Goal: Check status: Check status

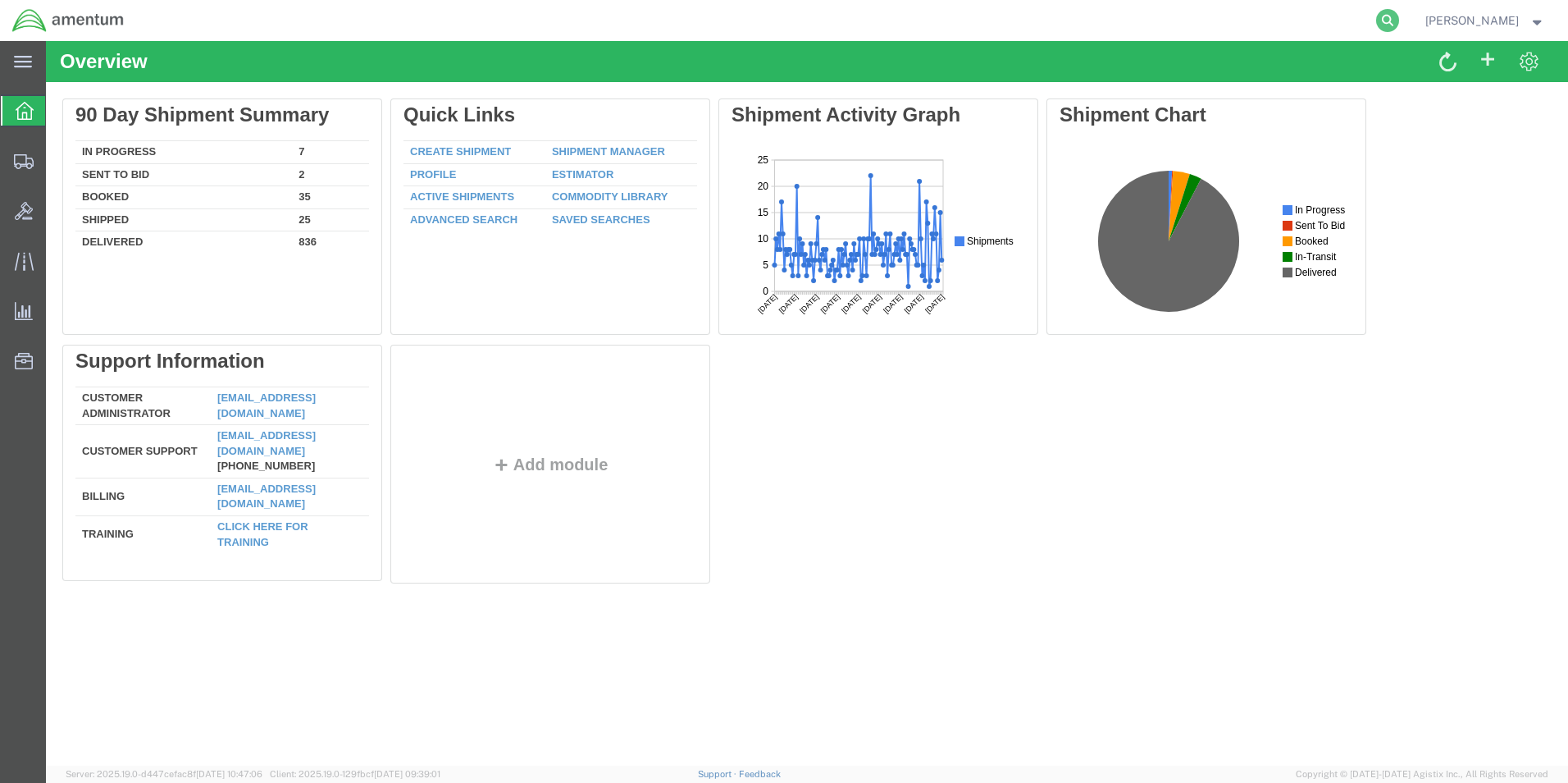
click at [1395, 21] on icon at bounding box center [1387, 20] width 23 height 23
click at [1195, 21] on input "search" at bounding box center [1126, 21] width 499 height 40
paste input "392867120201"
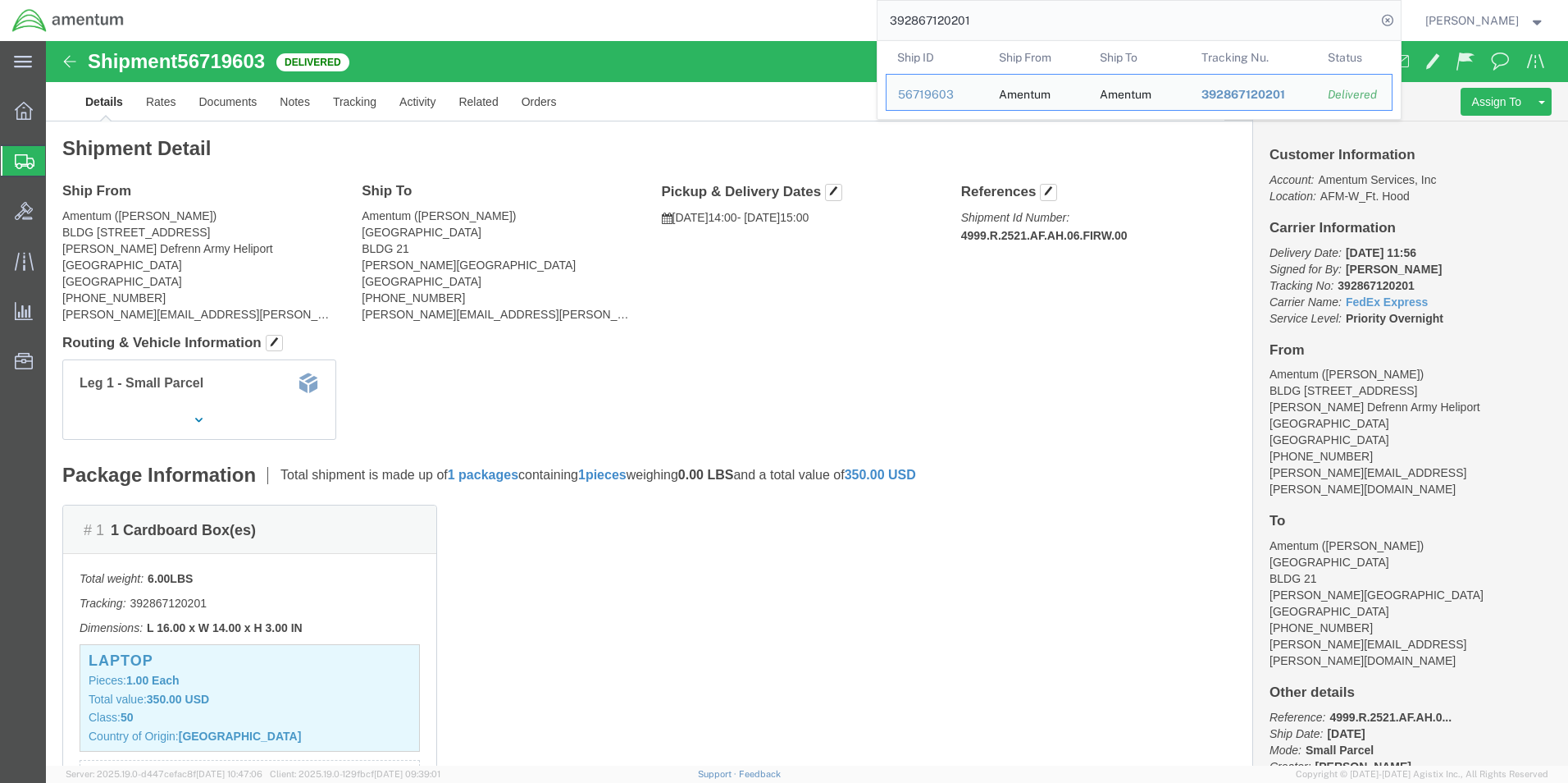
drag, startPoint x: 1141, startPoint y: 31, endPoint x: 772, endPoint y: 31, distance: 369.0
click at [772, 31] on div "392867120201 Ship ID Ship From Ship To Tracking Nu. Status Ship ID 56719603 Shi…" at bounding box center [769, 20] width 1264 height 41
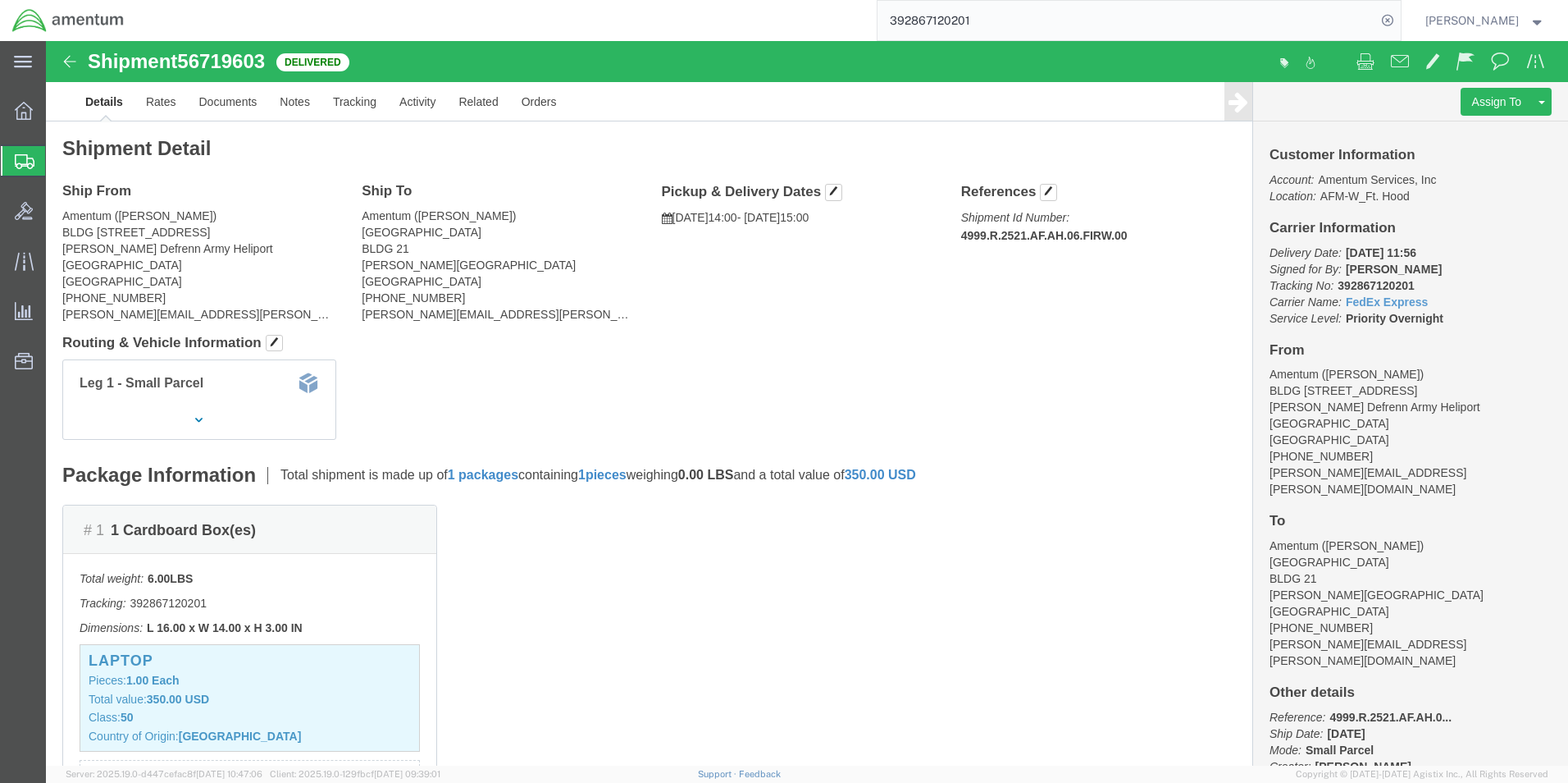
paste input "905889790"
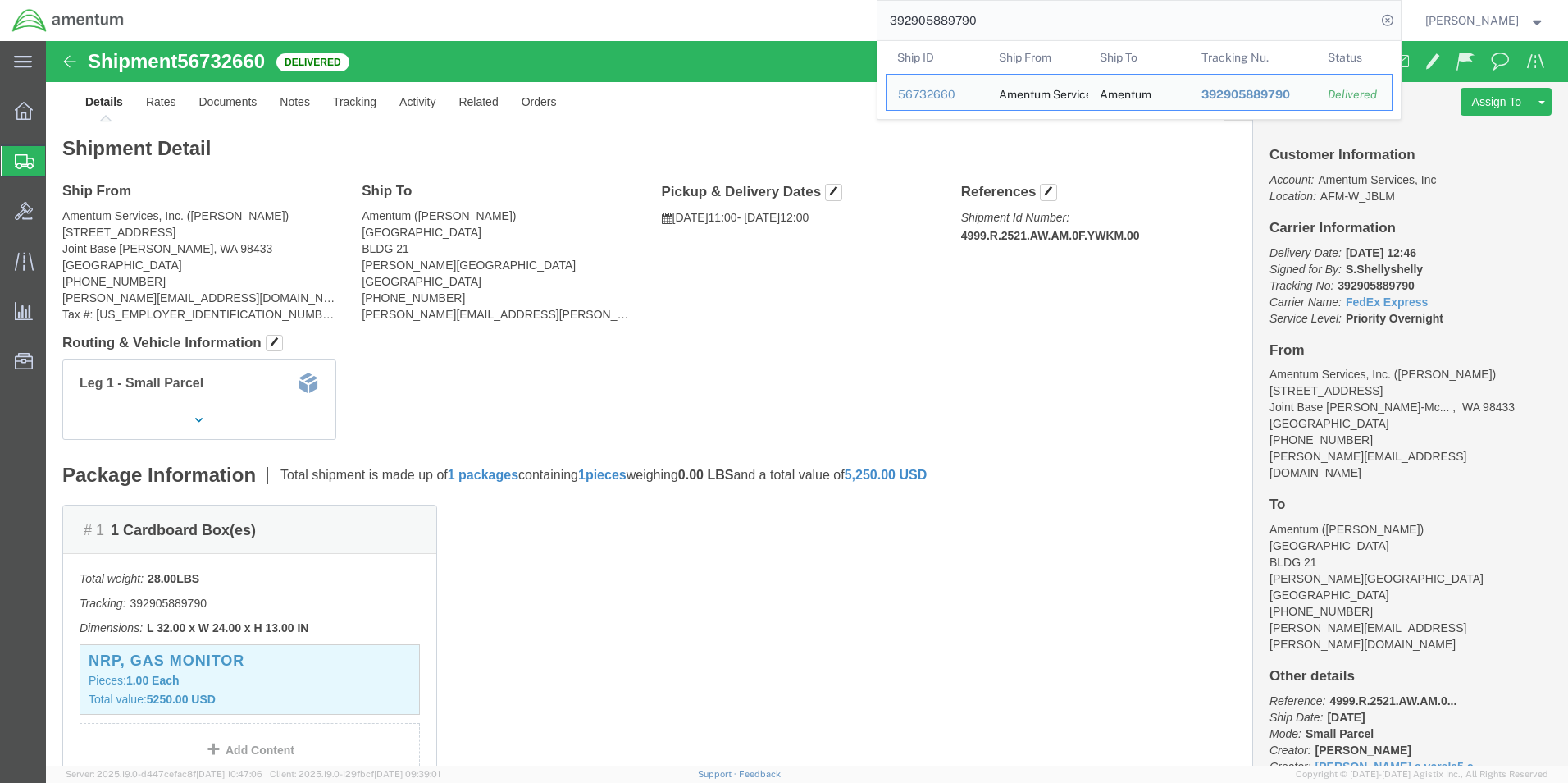
drag, startPoint x: 1044, startPoint y: 25, endPoint x: 681, endPoint y: 8, distance: 363.4
click at [681, 8] on div "392905889790 Ship ID Ship From Ship To Tracking Nu. Status Ship ID 56732660 Shi…" at bounding box center [769, 20] width 1264 height 41
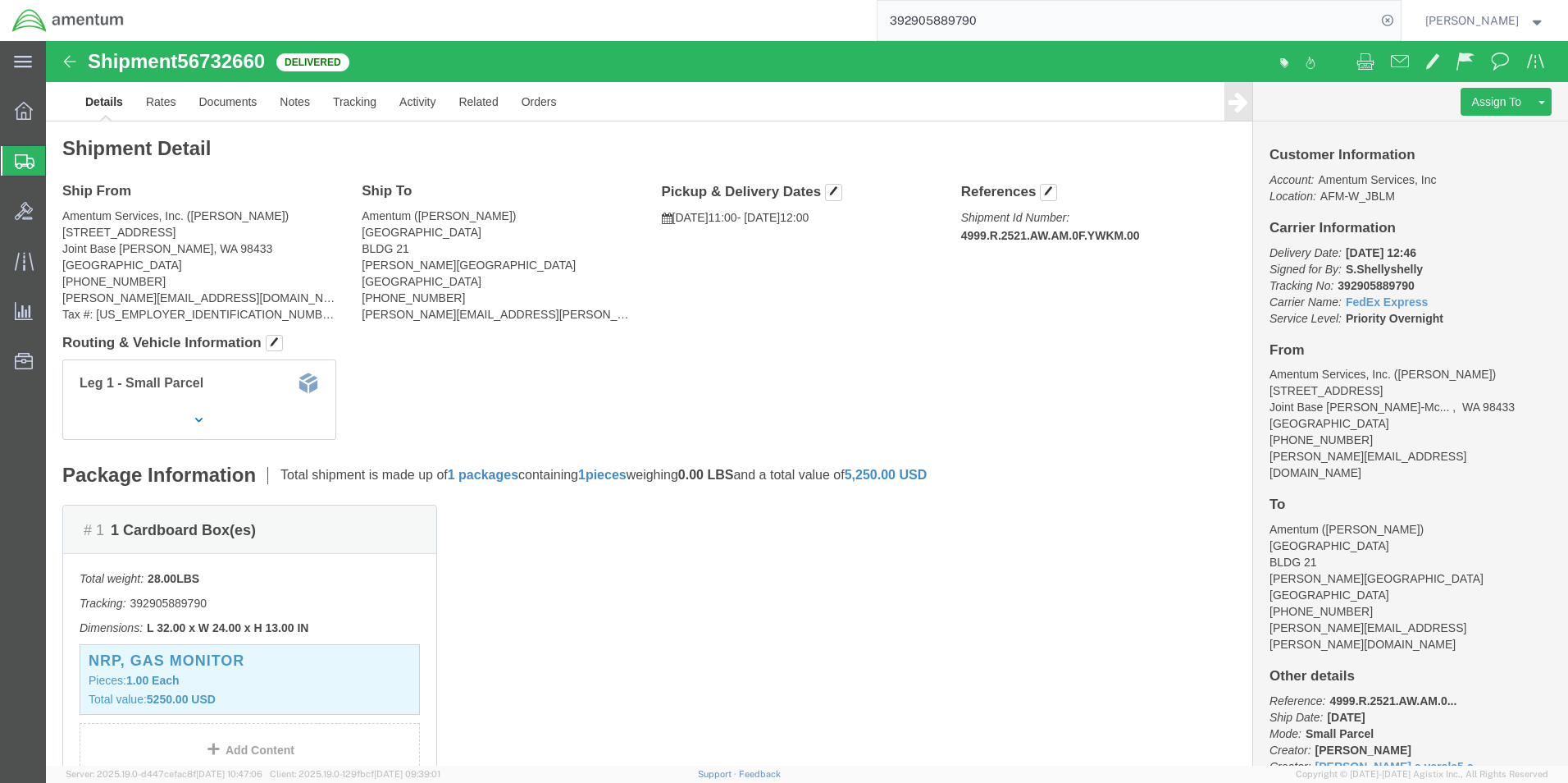
paste input "853063503"
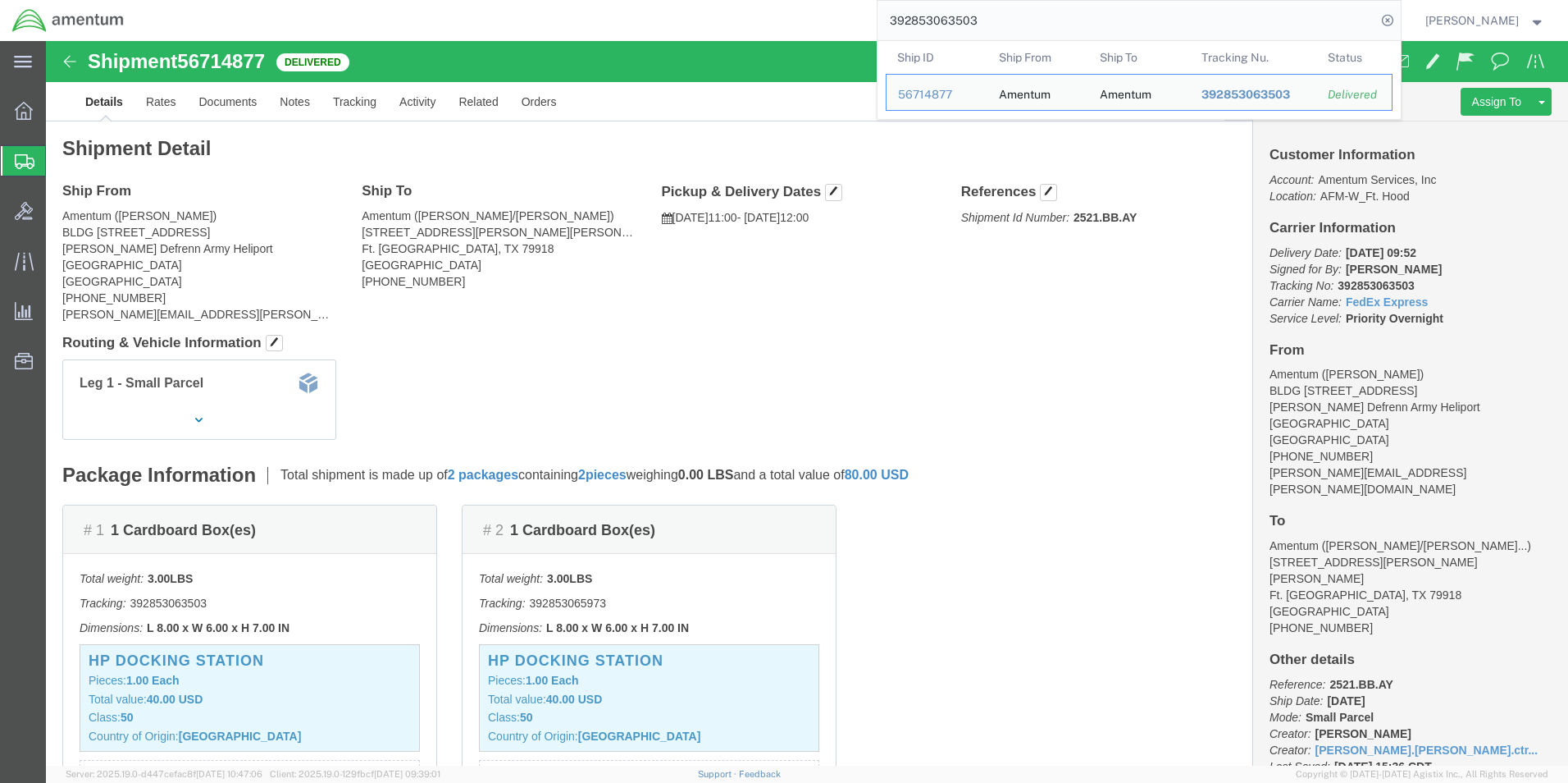
drag, startPoint x: 1115, startPoint y: 17, endPoint x: 733, endPoint y: 17, distance: 382.0
click at [733, 17] on div "392853063503 Ship ID Ship From Ship To Tracking Nu. Status Ship ID 56714877 Shi…" at bounding box center [769, 20] width 1264 height 41
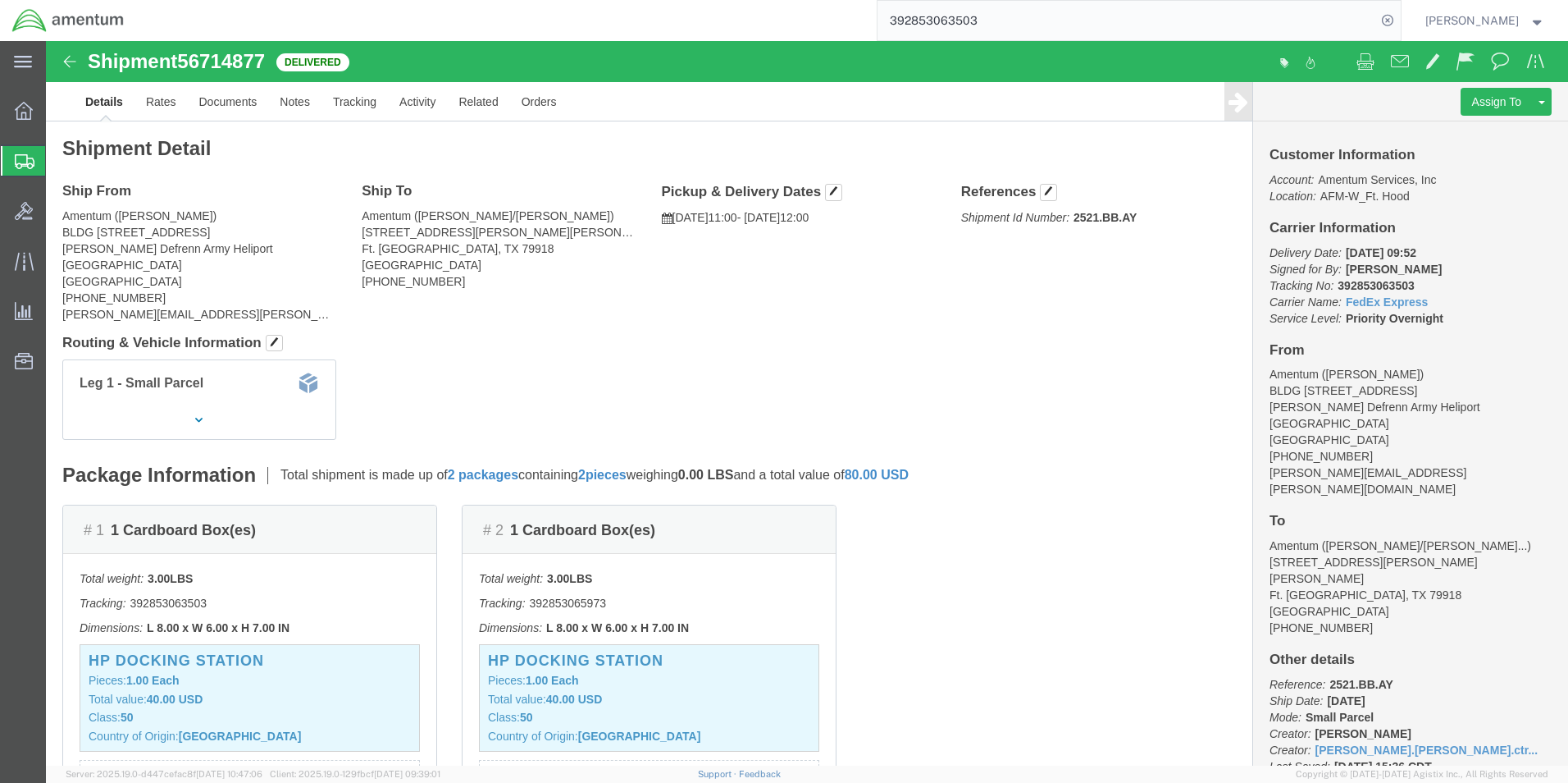
paste input "90518591"
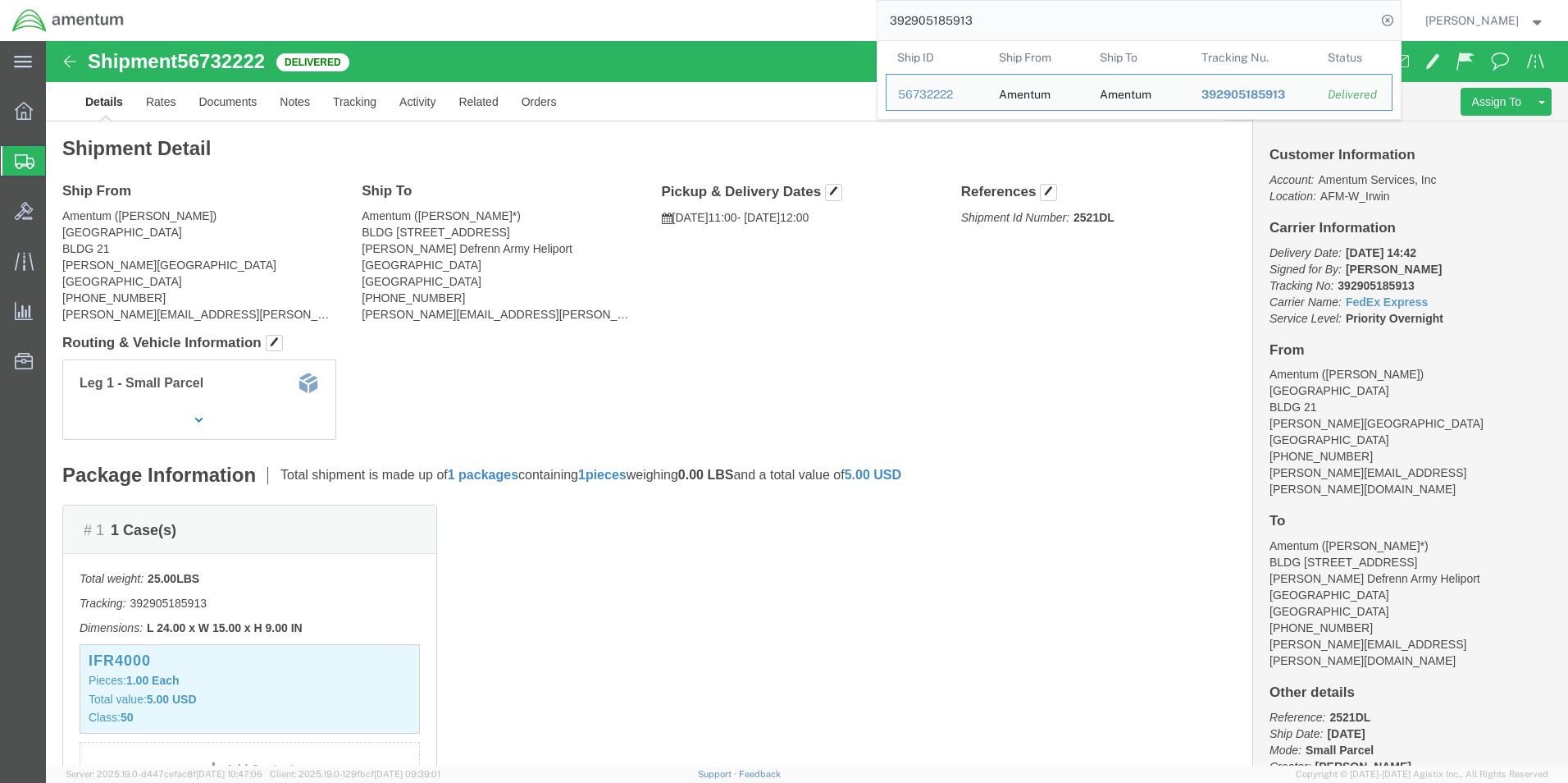
drag, startPoint x: 1013, startPoint y: 29, endPoint x: 795, endPoint y: 27, distance: 218.0
click at [795, 27] on div "392905185913 Ship ID Ship From Ship To Tracking Nu. Status Ship ID 56732222 Shi…" at bounding box center [769, 20] width 1264 height 41
paste input "641024356"
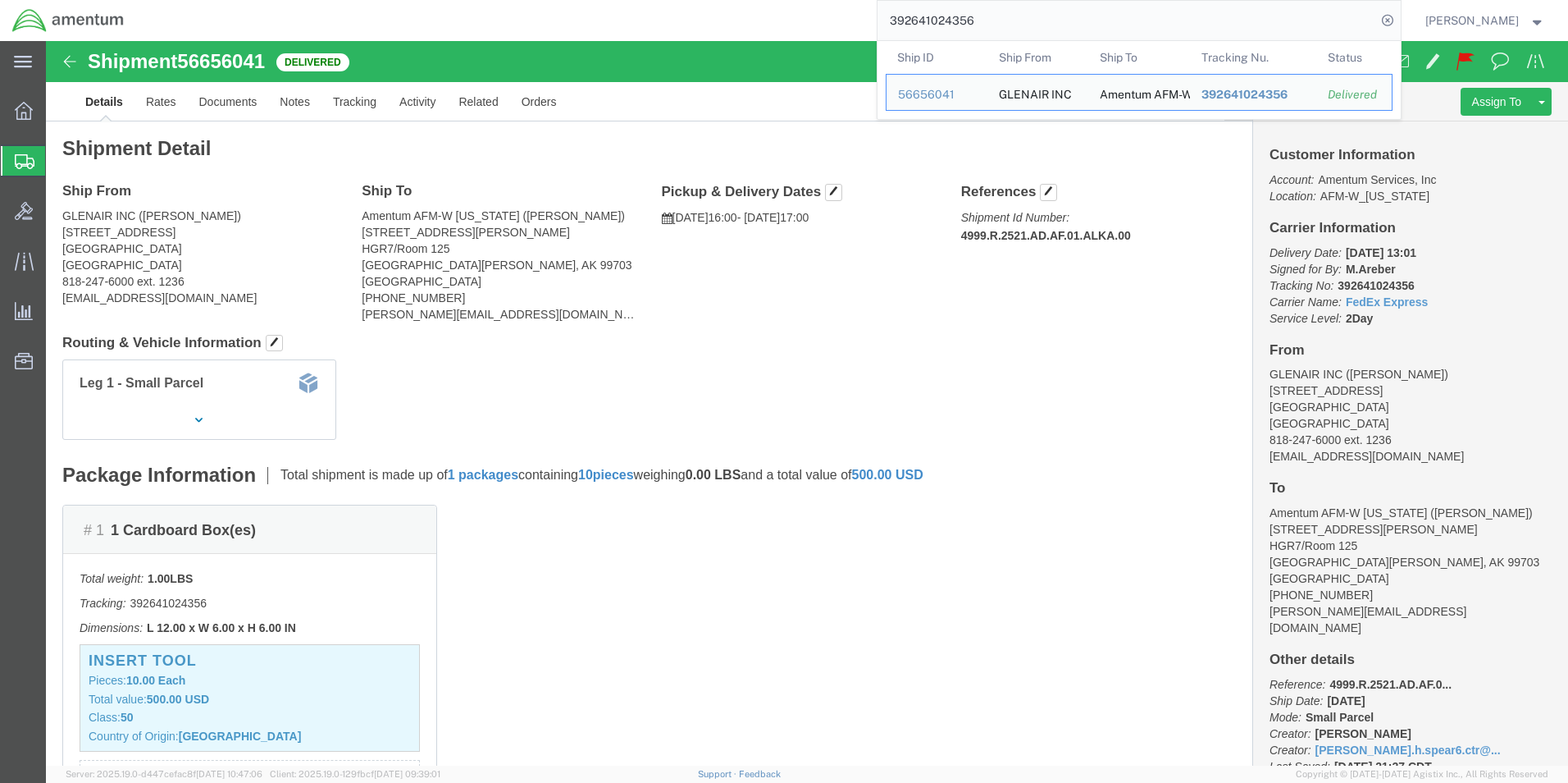
drag, startPoint x: 921, startPoint y: 19, endPoint x: 832, endPoint y: 20, distance: 89.0
click at [832, 20] on div "392641024356 Ship ID Ship From Ship To Tracking Nu. Status Ship ID 56656041 Shi…" at bounding box center [769, 20] width 1264 height 41
paste input "826051664"
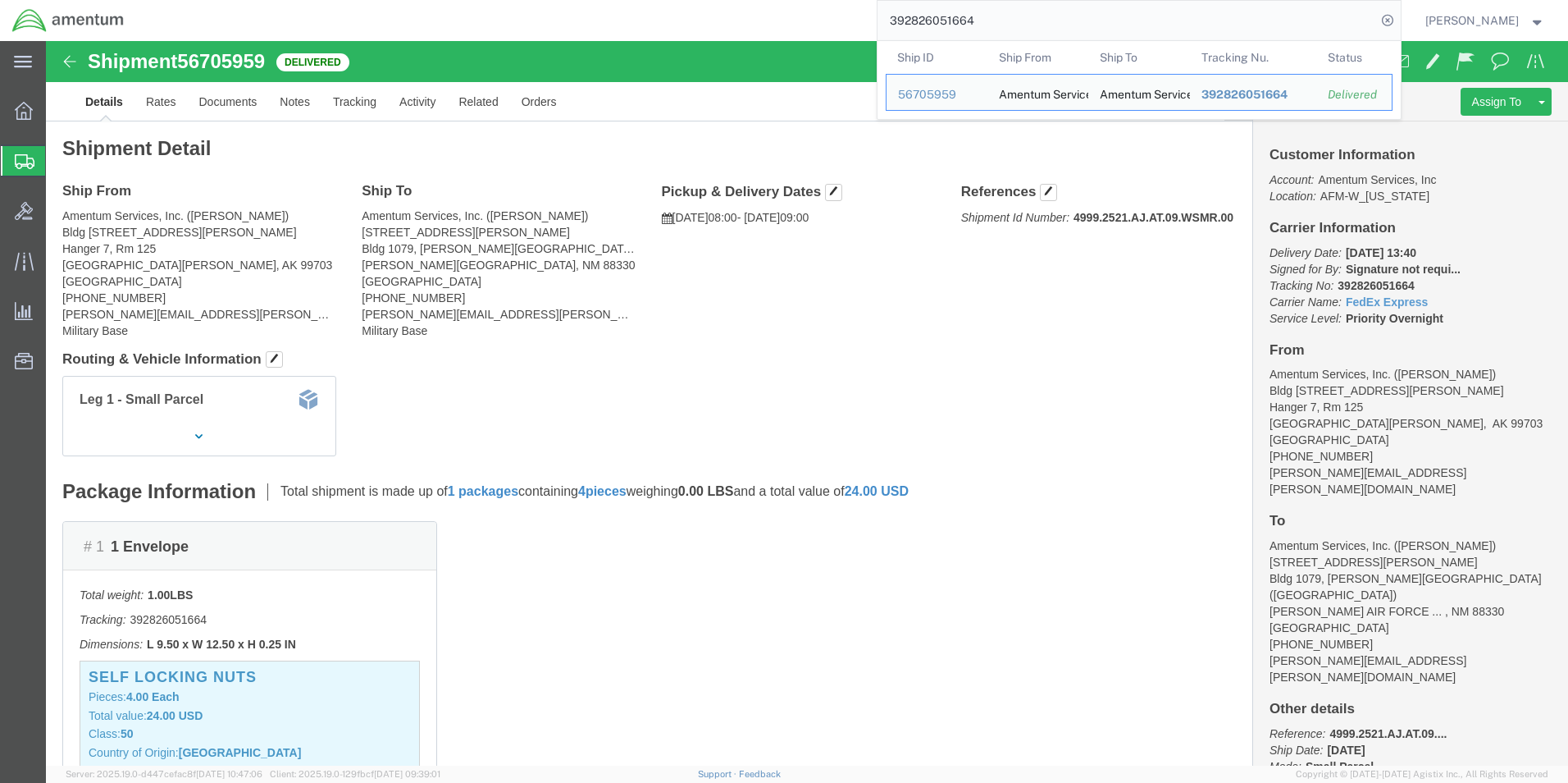
drag, startPoint x: 1000, startPoint y: 12, endPoint x: 835, endPoint y: 21, distance: 165.2
click at [835, 18] on div "392826051664 Ship ID Ship From Ship To Tracking Nu. Status Ship ID 56705959 Shi…" at bounding box center [769, 20] width 1264 height 41
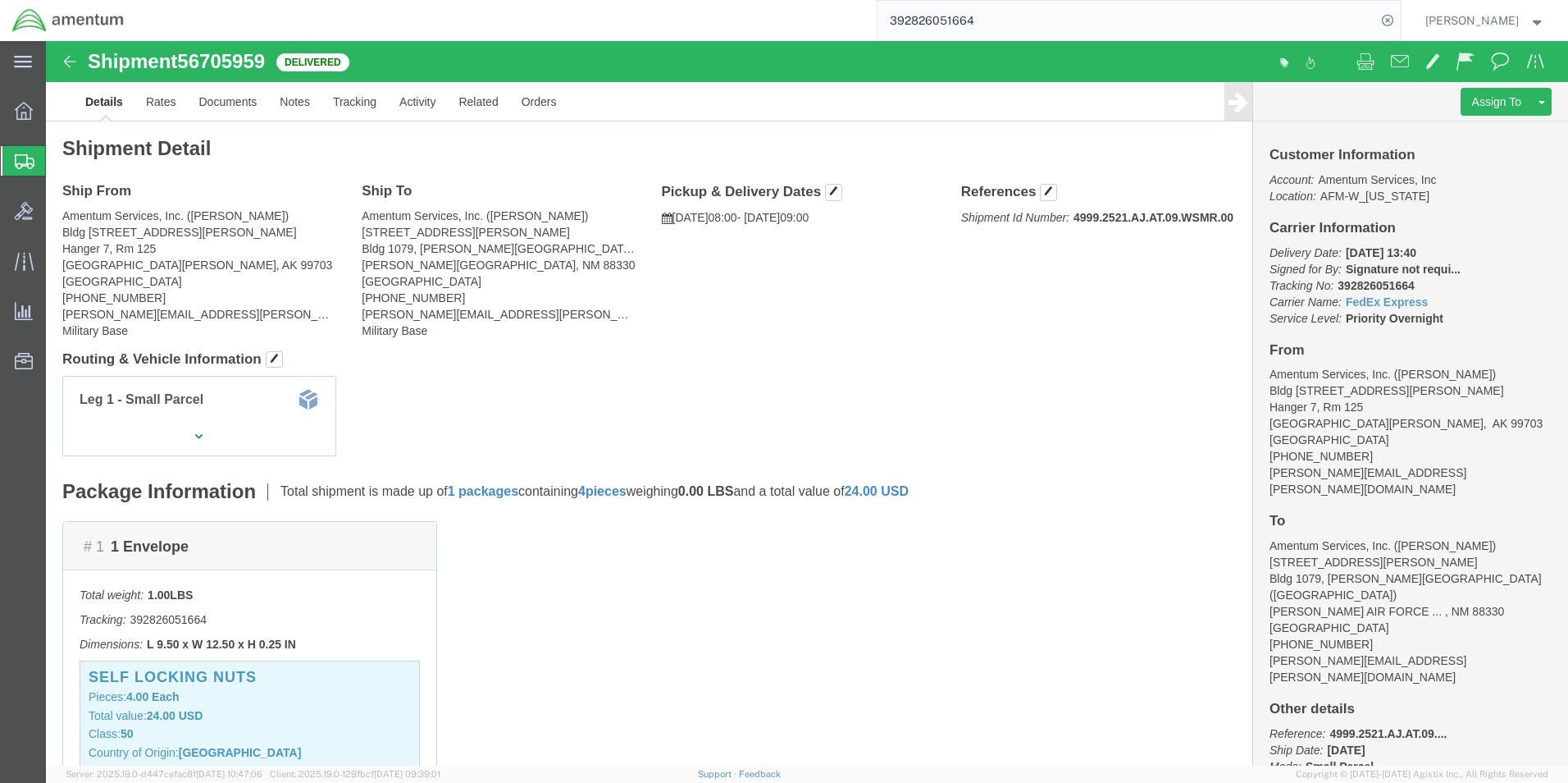
paste input "632346836"
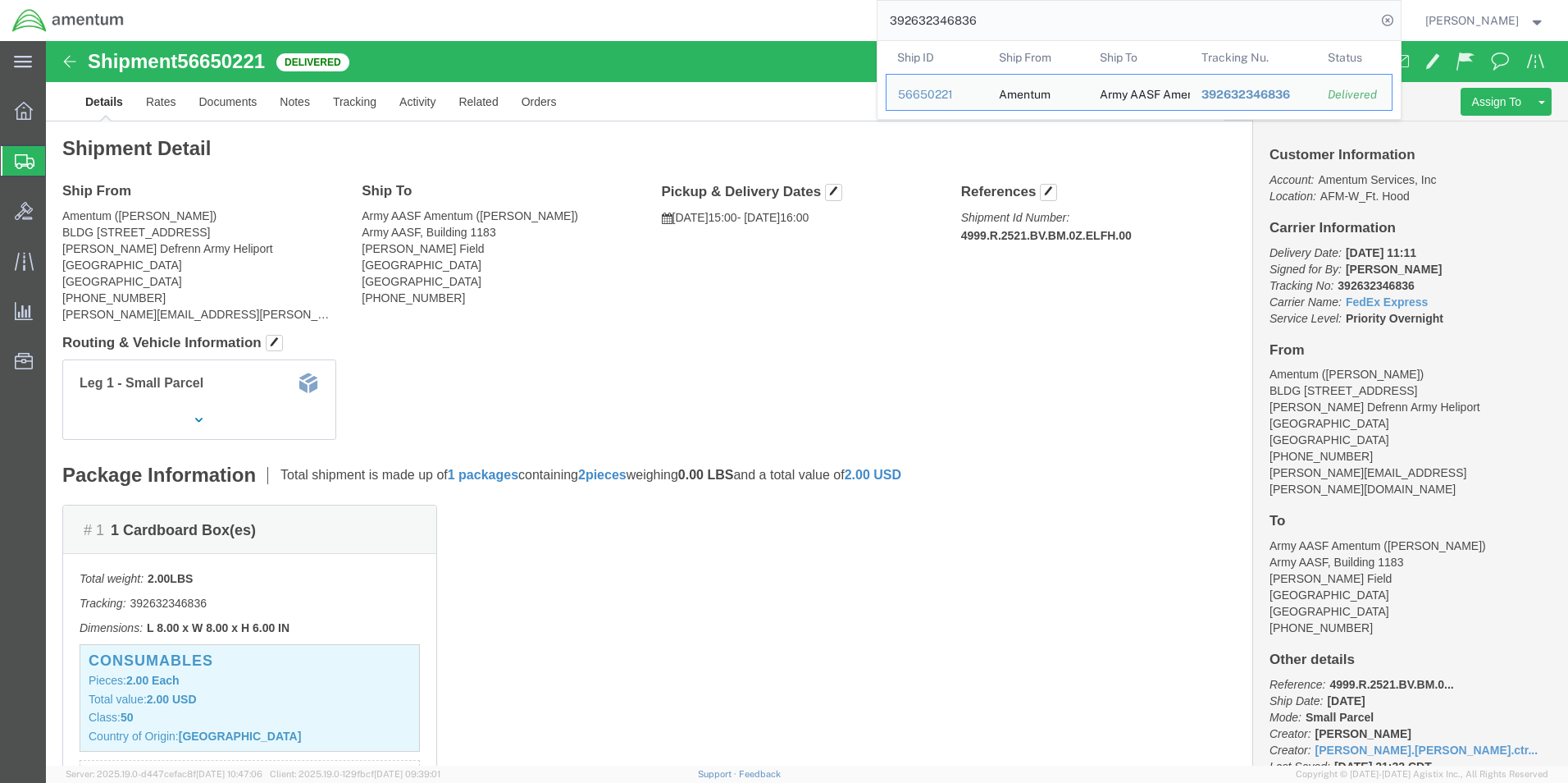
drag, startPoint x: 1035, startPoint y: 12, endPoint x: 770, endPoint y: 22, distance: 265.2
click at [771, 21] on div "392632346836 Ship ID Ship From Ship To Tracking Nu. Status Ship ID 56650221 Shi…" at bounding box center [769, 20] width 1264 height 41
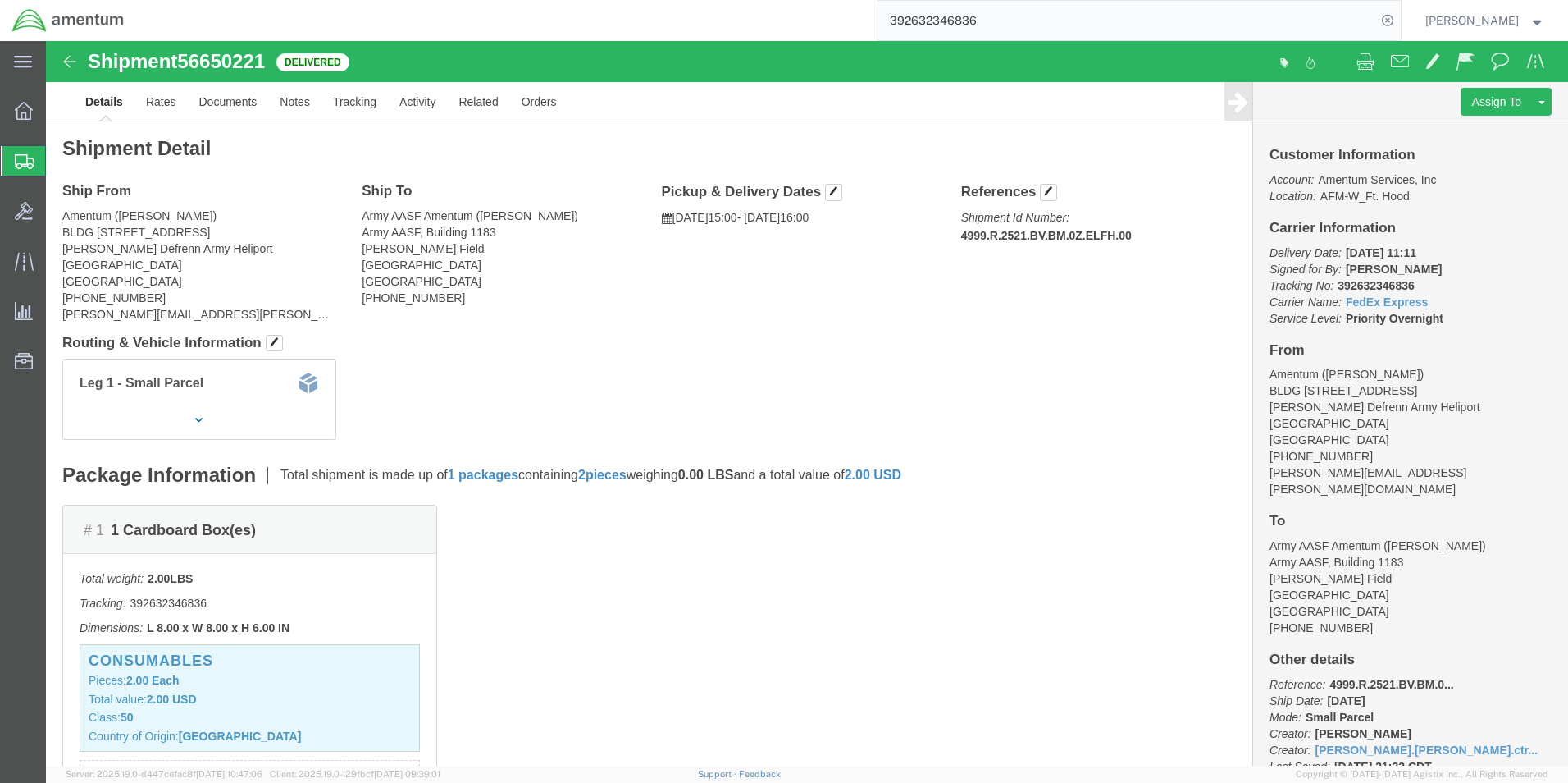
paste input "849516612"
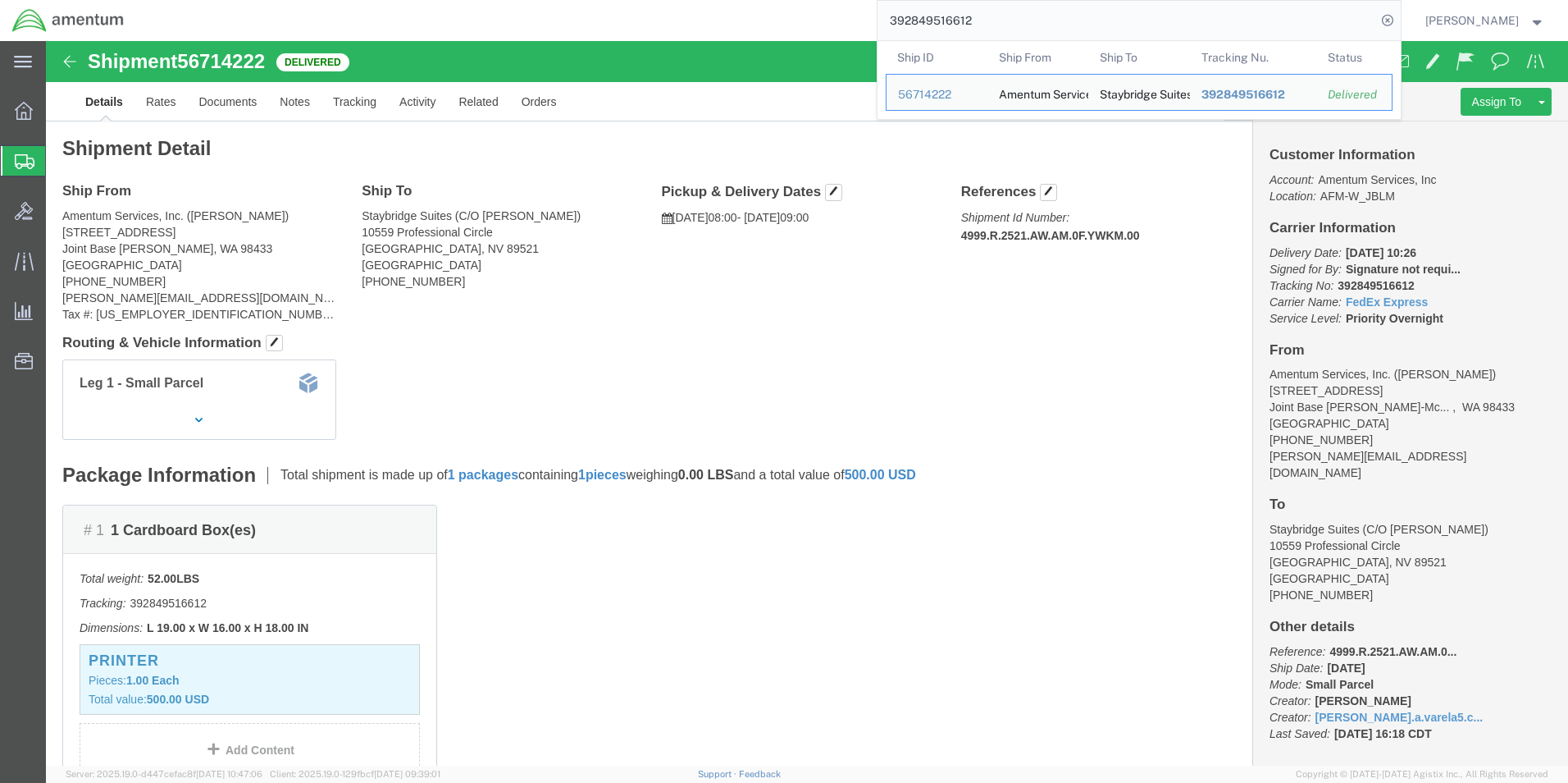
drag, startPoint x: 859, startPoint y: 7, endPoint x: 786, endPoint y: 30, distance: 76.5
click at [786, 30] on div "392849516612 Ship ID Ship From Ship To Tracking Nu. Status Ship ID 56714222 Shi…" at bounding box center [769, 20] width 1264 height 41
click at [987, 21] on input "392849516612" at bounding box center [1126, 21] width 499 height 40
drag, startPoint x: 1003, startPoint y: 17, endPoint x: 769, endPoint y: 14, distance: 234.0
click at [769, 14] on div "392849516612 Ship ID Ship From Ship To Tracking Nu. Status Ship ID 56714222 Shi…" at bounding box center [769, 20] width 1264 height 41
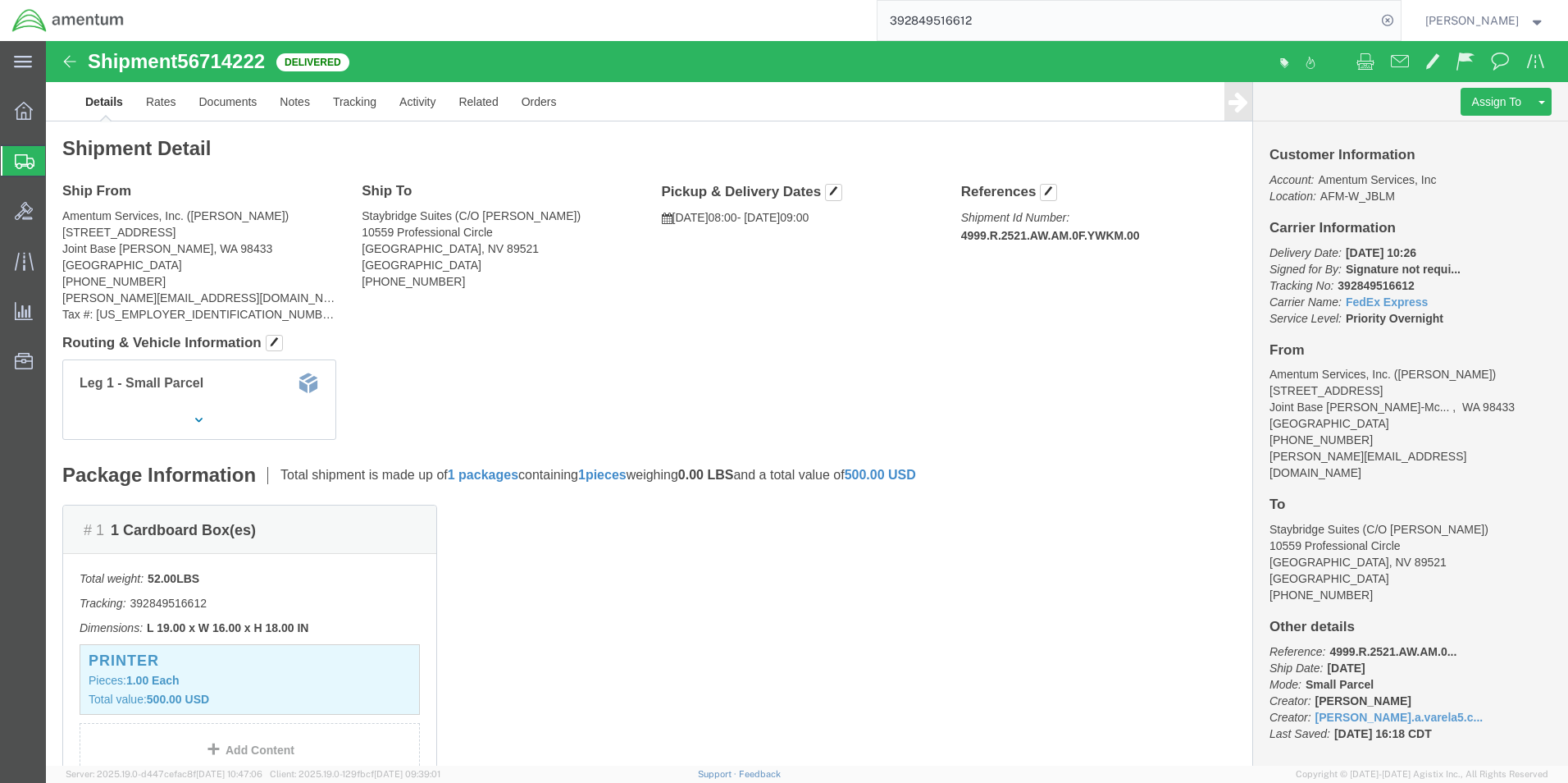
paste input "913721159"
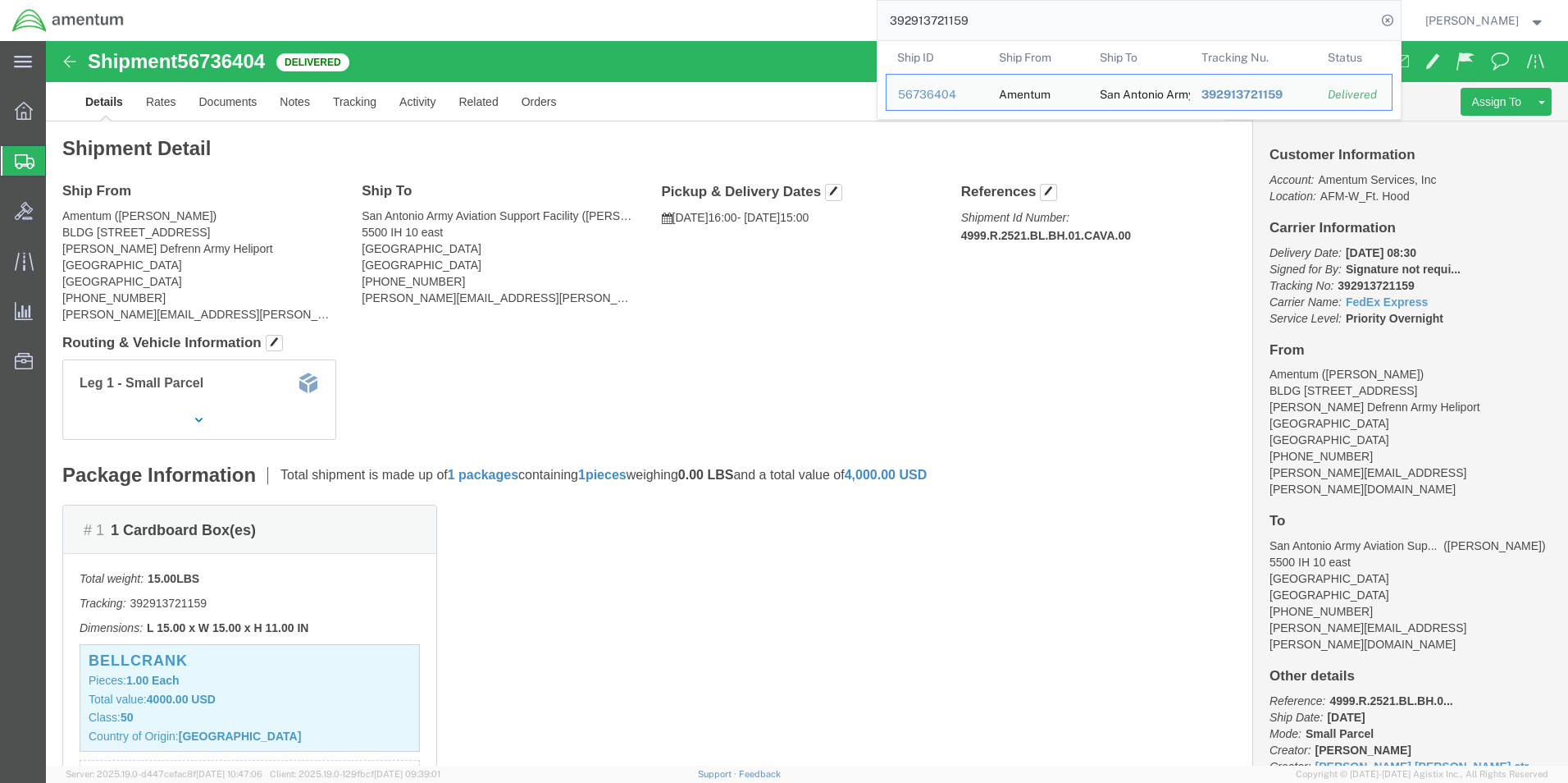
drag, startPoint x: 1028, startPoint y: 23, endPoint x: 859, endPoint y: 23, distance: 169.0
click at [859, 23] on div "392913721159 Ship ID Ship From Ship To Tracking Nu. Status Ship ID 56736404 Shi…" at bounding box center [769, 20] width 1264 height 41
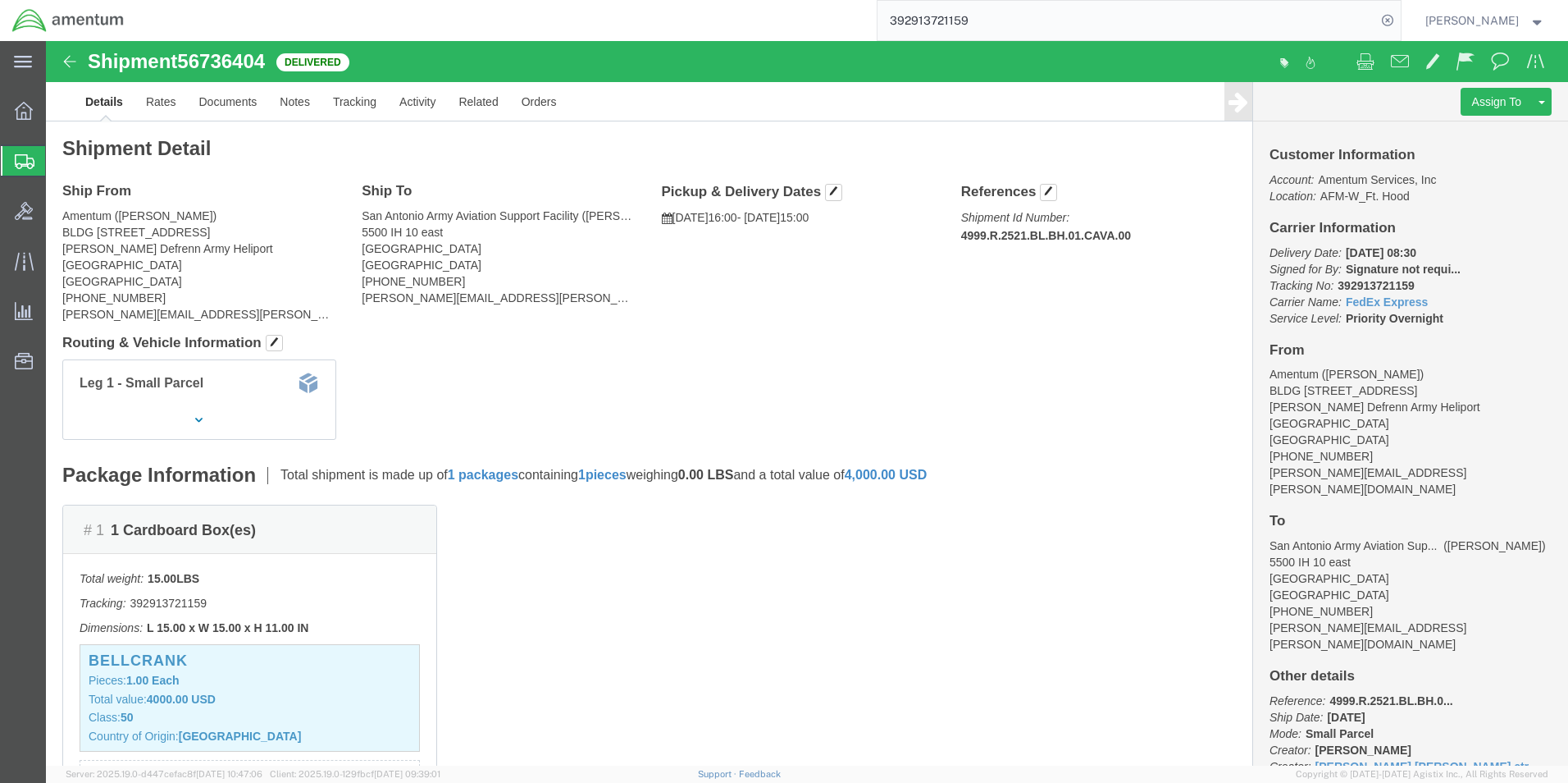
paste input "760278441"
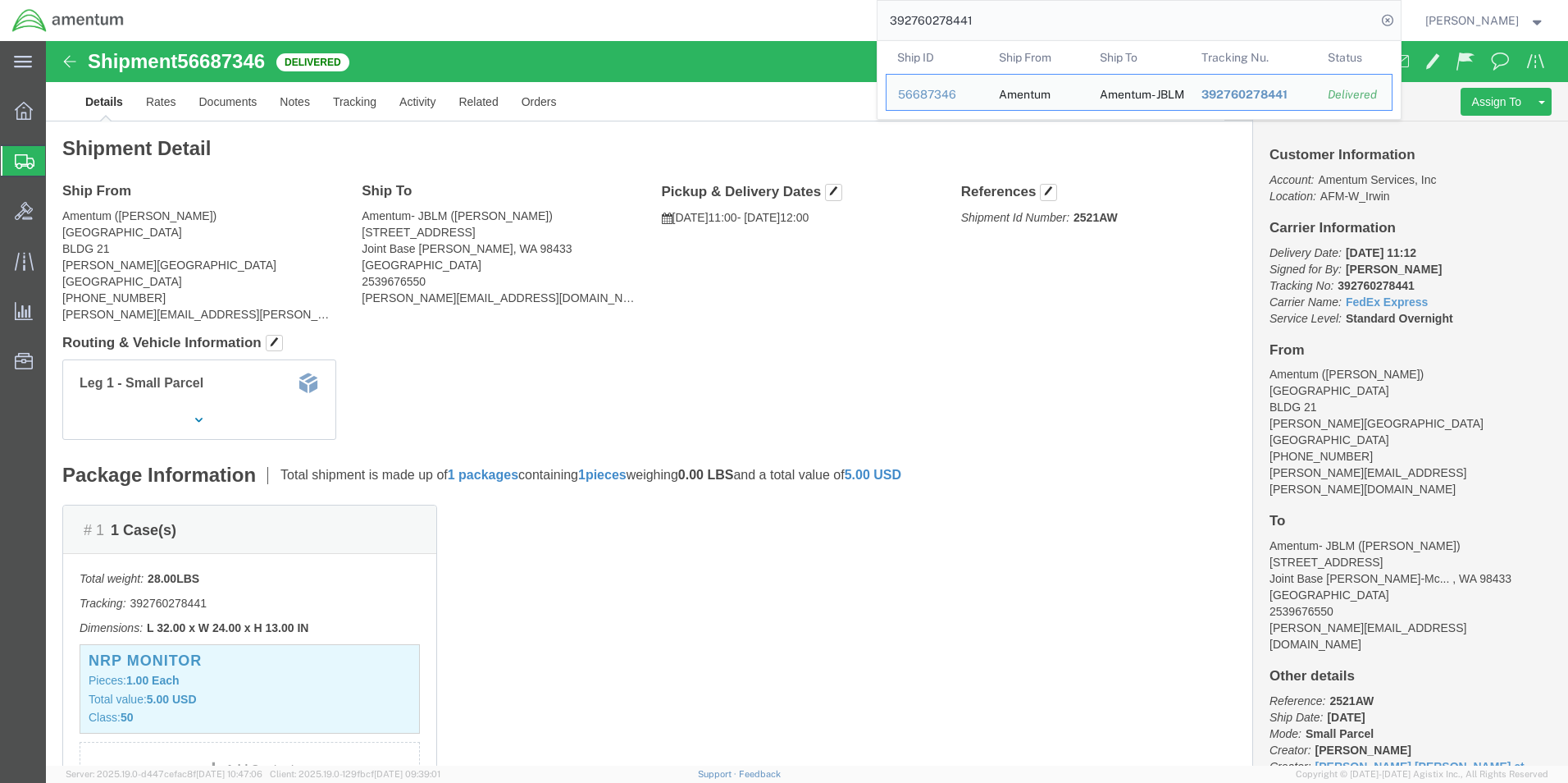
drag, startPoint x: 995, startPoint y: 22, endPoint x: 775, endPoint y: 22, distance: 220.0
click at [775, 22] on div "392760278441 Ship ID Ship From Ship To Tracking Nu. Status Ship ID 56687346 Shi…" at bounding box center [769, 20] width 1264 height 41
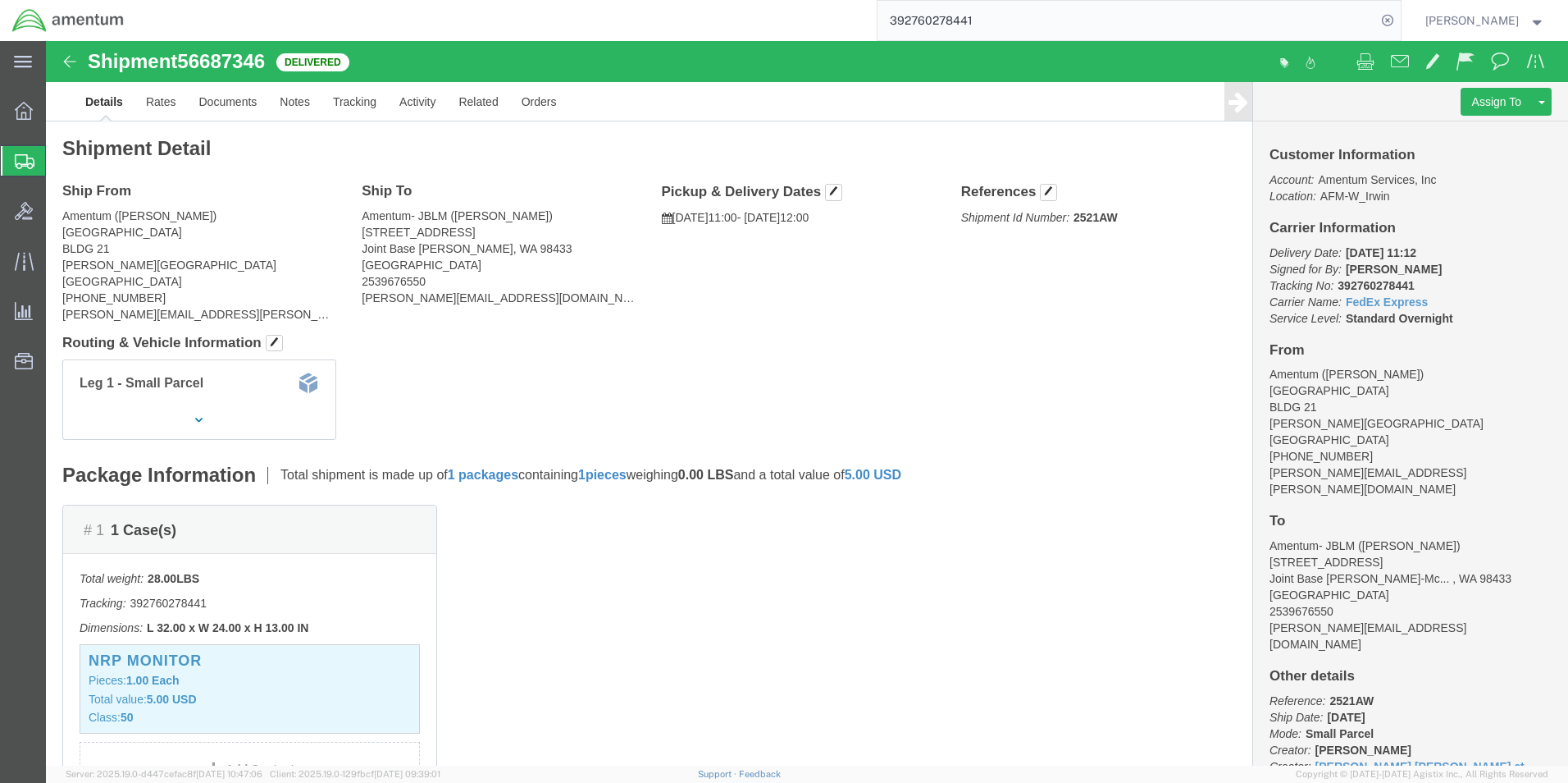
paste input "8787900"
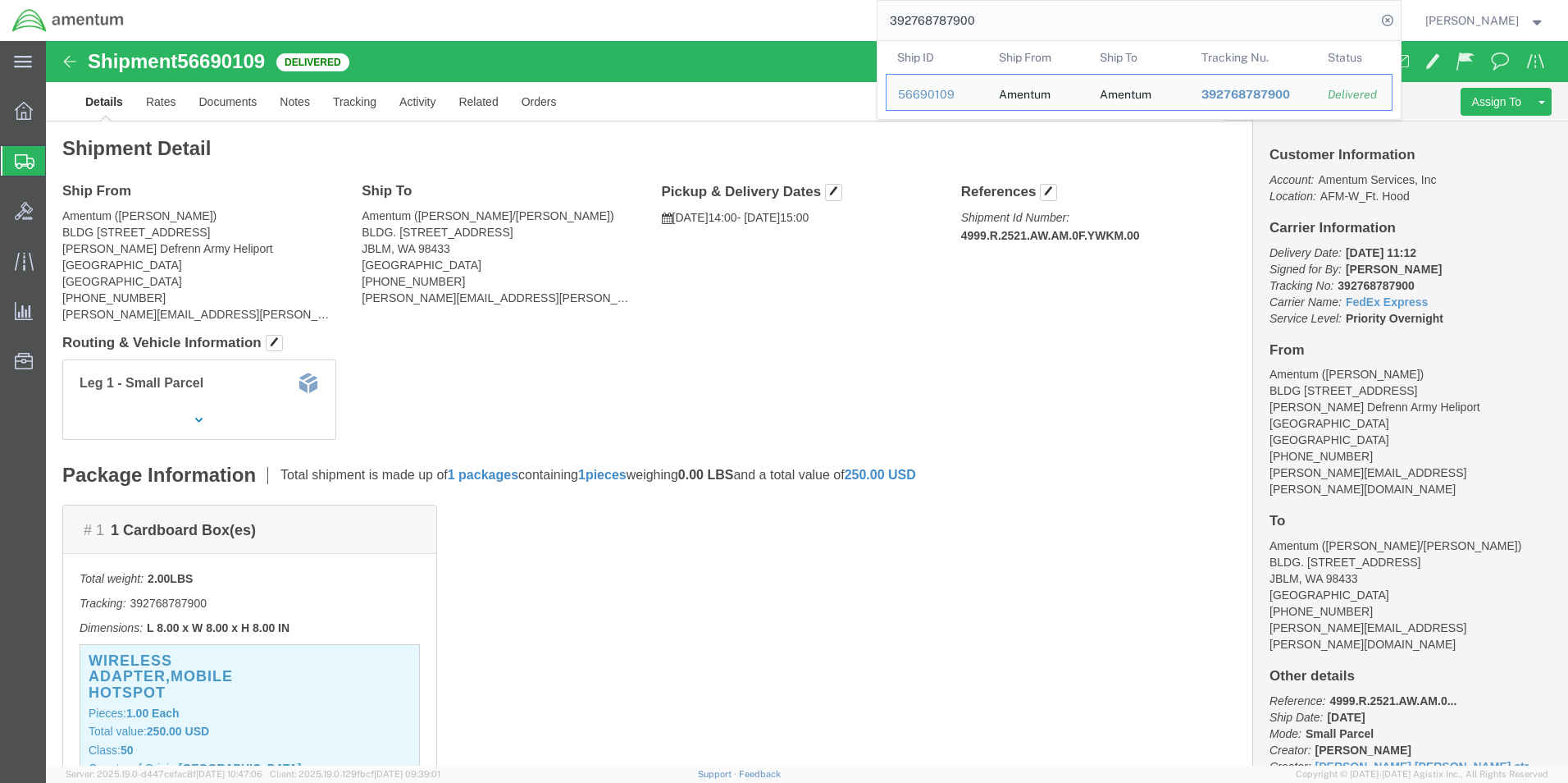
drag, startPoint x: 1049, startPoint y: 29, endPoint x: 752, endPoint y: 29, distance: 297.0
click at [753, 29] on div "392768787900 Ship ID Ship From Ship To Tracking Nu. Status Ship ID 56690109 Shi…" at bounding box center [769, 20] width 1264 height 41
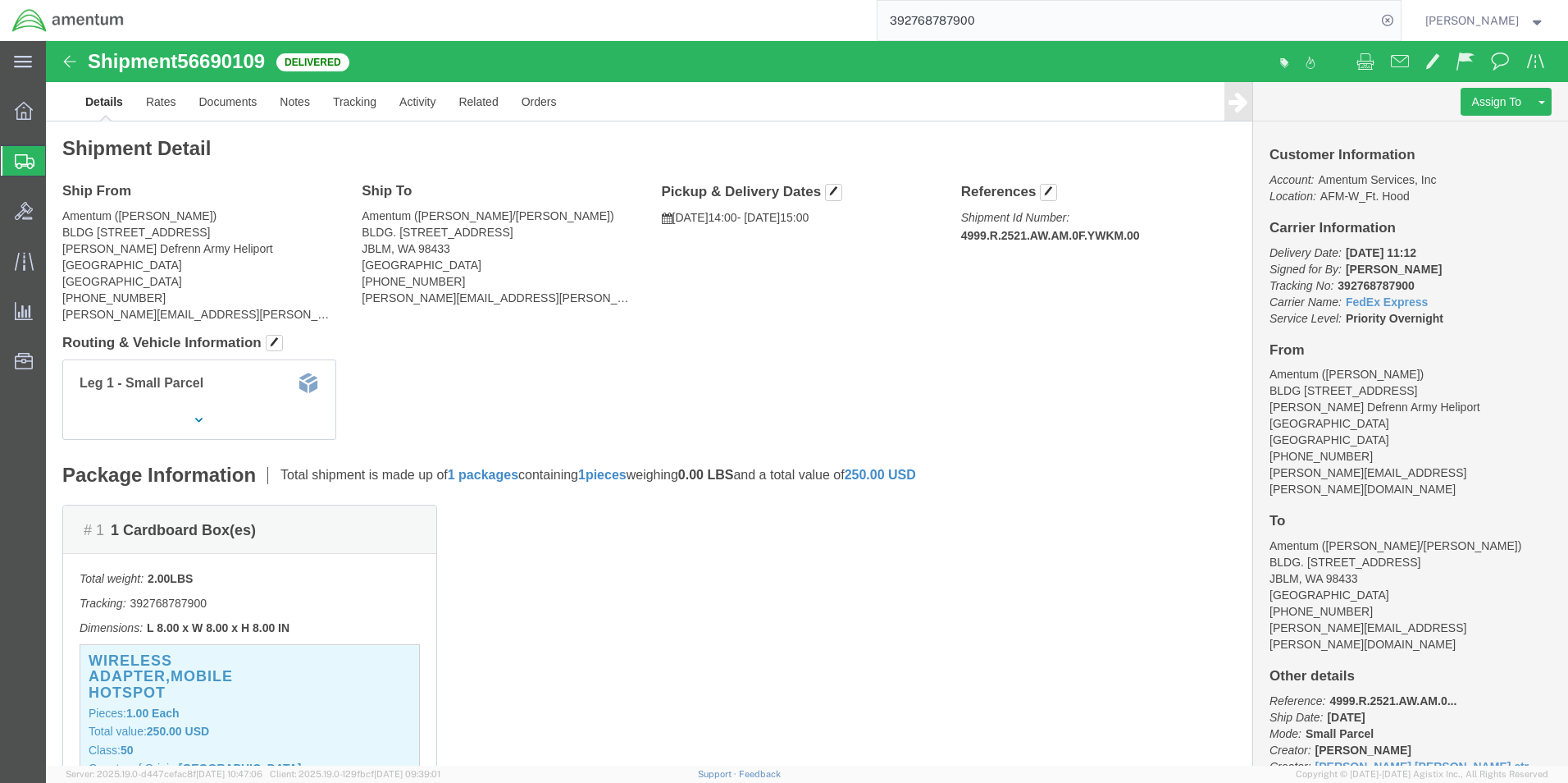
paste input "0072805"
type input "392760072805"
